Goal: Information Seeking & Learning: Learn about a topic

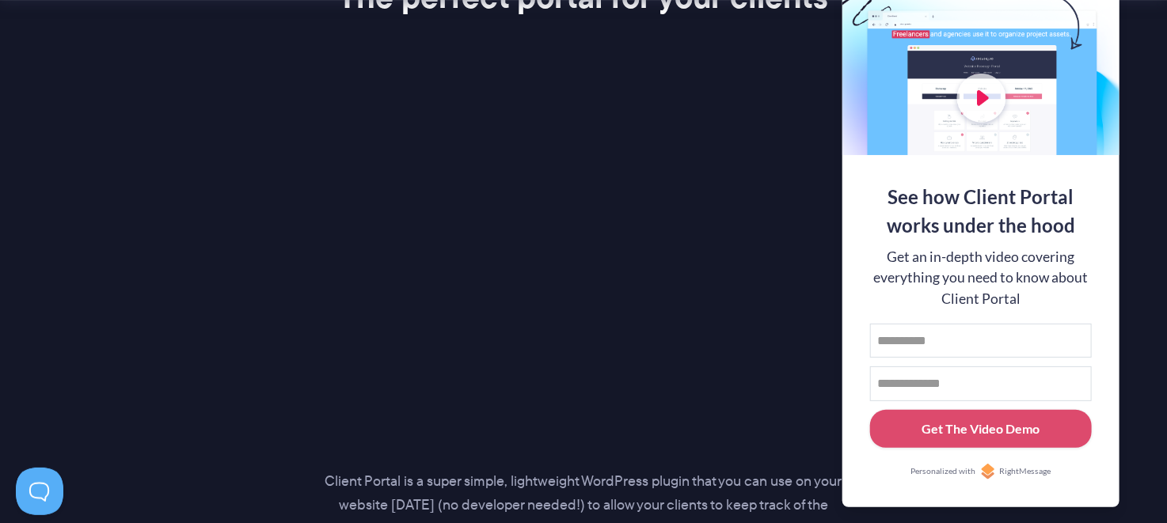
scroll to position [2138, 0]
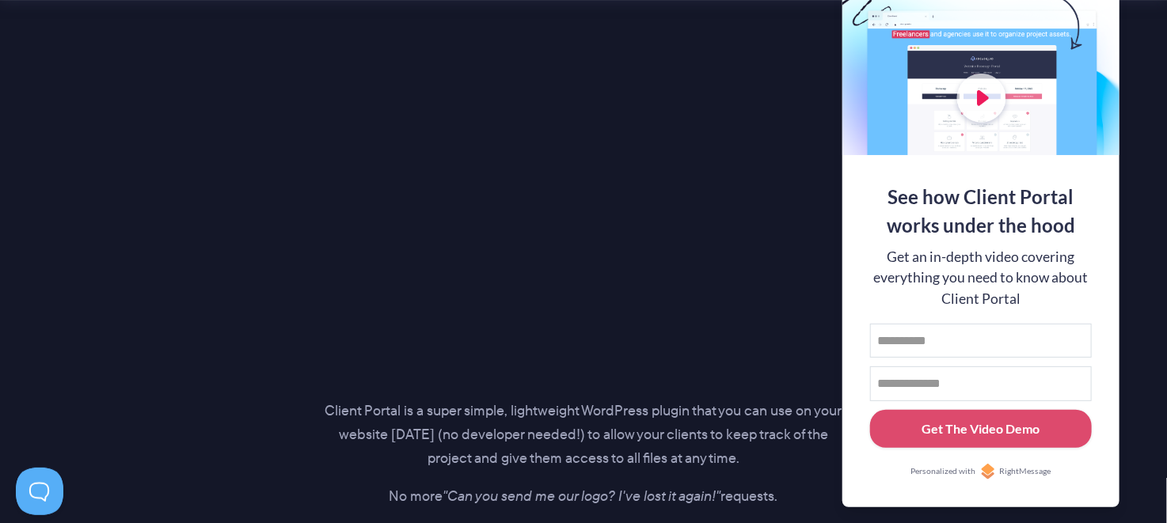
click at [1135, 74] on section "Introducing… The perfect portal for your clients Client Portal is a super simpl…" at bounding box center [583, 212] width 1167 height 869
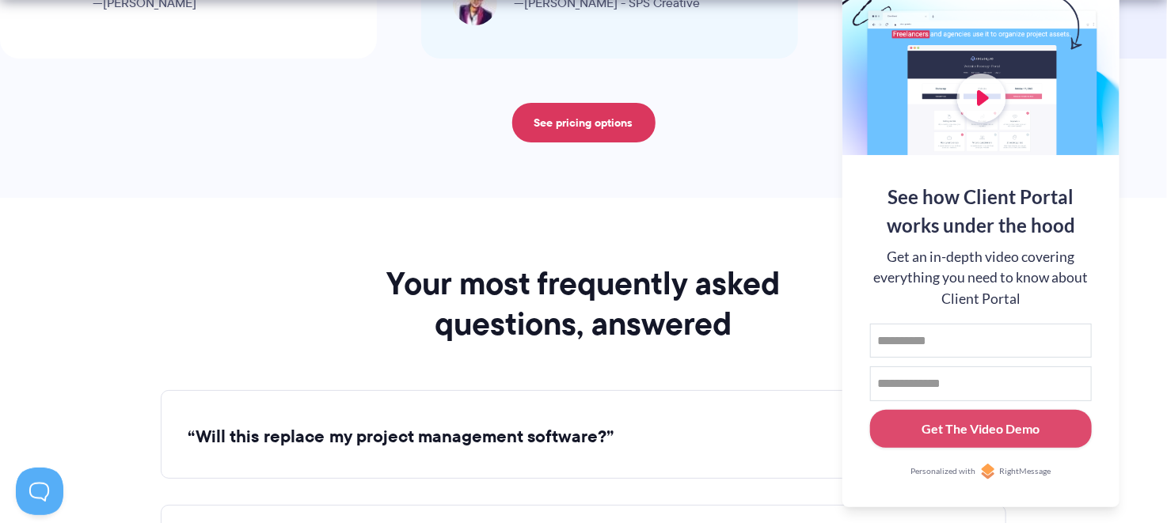
scroll to position [5859, 0]
